Goal: Use online tool/utility: Utilize a website feature to perform a specific function

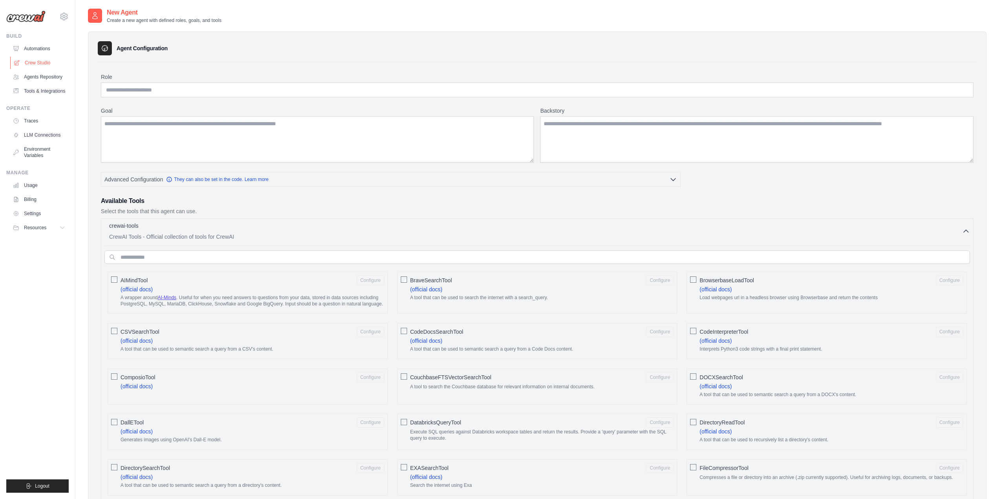
click at [35, 62] on link "Crew Studio" at bounding box center [39, 62] width 59 height 13
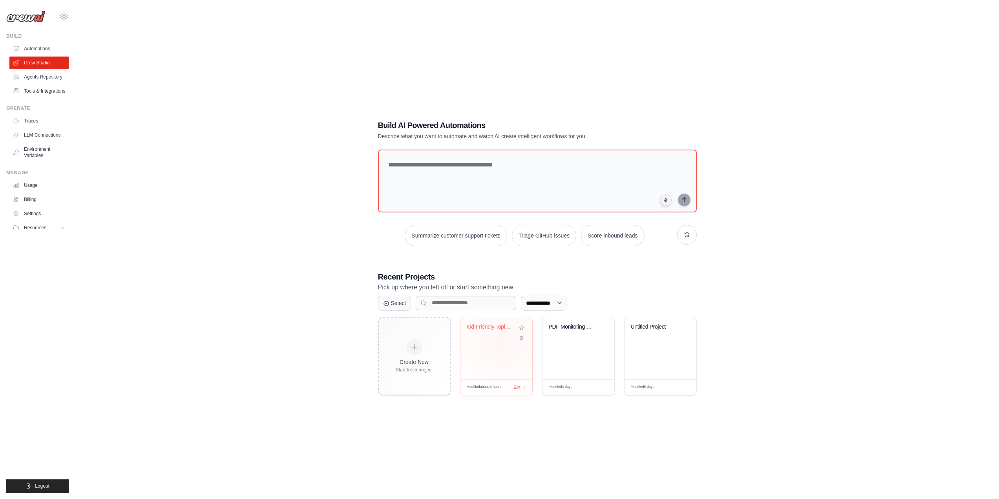
click at [500, 343] on div "Kid-Friendly Topic Explainer" at bounding box center [496, 348] width 72 height 62
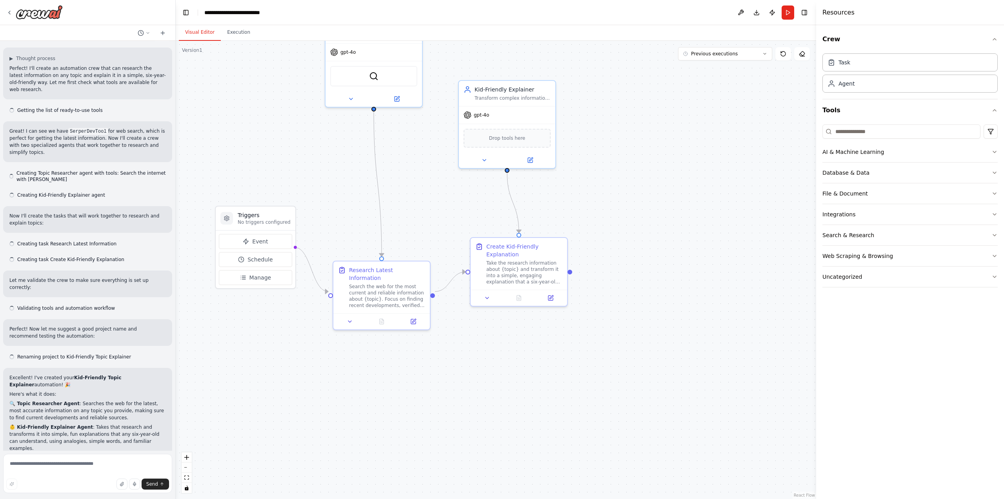
scroll to position [236, 0]
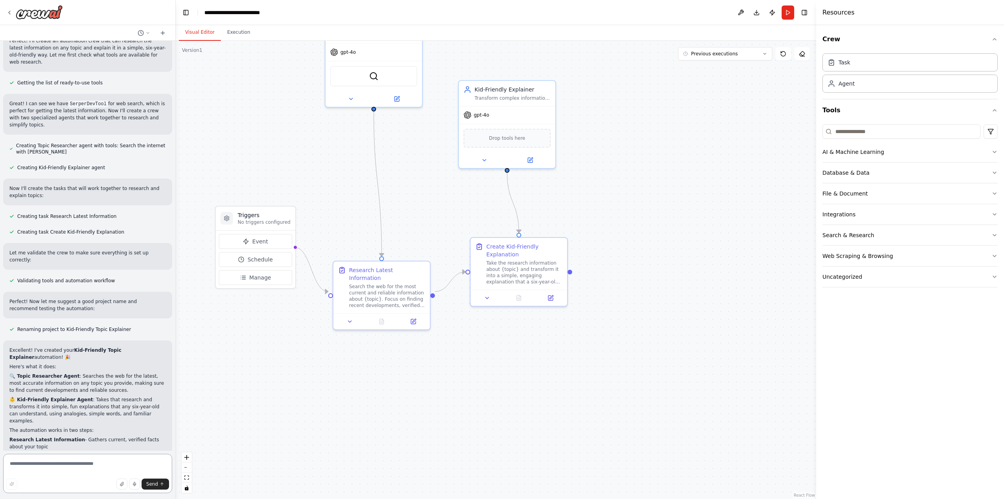
click at [47, 464] on textarea at bounding box center [87, 473] width 169 height 39
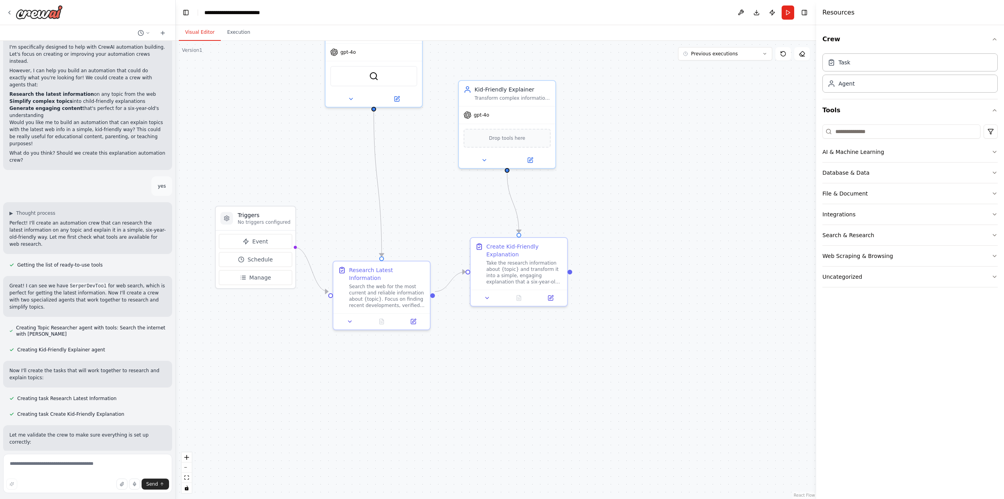
scroll to position [40, 0]
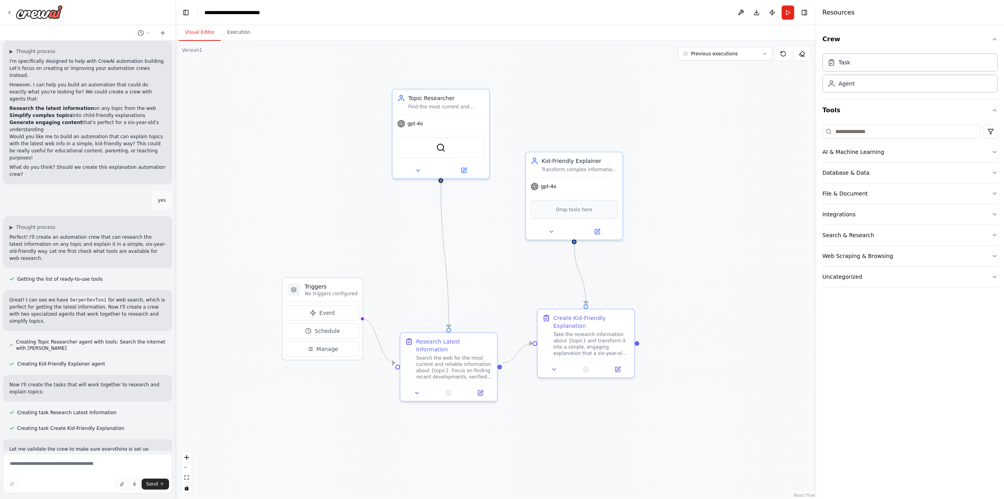
drag, startPoint x: 592, startPoint y: 167, endPoint x: 659, endPoint y: 240, distance: 98.6
click at [659, 239] on div ".deletable-edge-delete-btn { width: 20px; height: 20px; border: 0px solid #ffff…" at bounding box center [496, 270] width 641 height 458
click at [788, 10] on button "Run" at bounding box center [788, 12] width 13 height 14
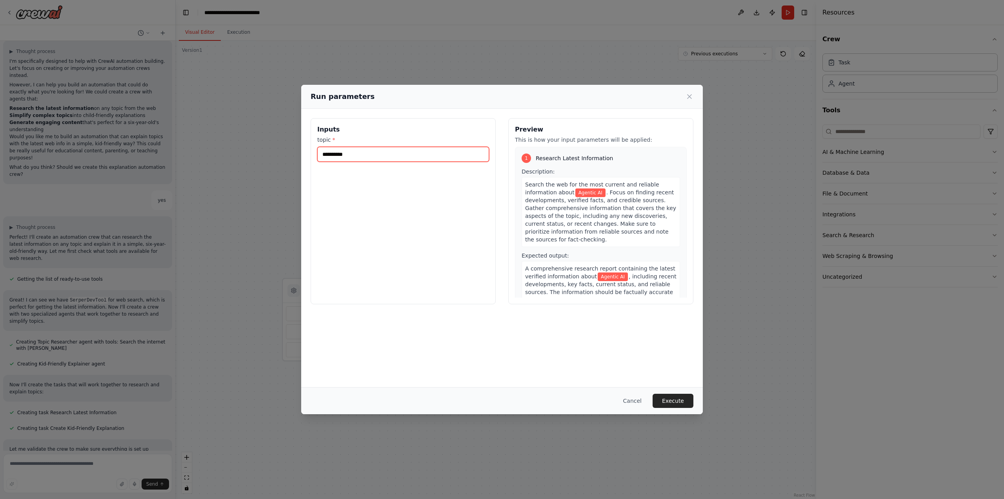
drag, startPoint x: 363, startPoint y: 158, endPoint x: 288, endPoint y: 156, distance: 75.4
click at [288, 156] on div "**********" at bounding box center [502, 249] width 1004 height 499
